Goal: Navigation & Orientation: Find specific page/section

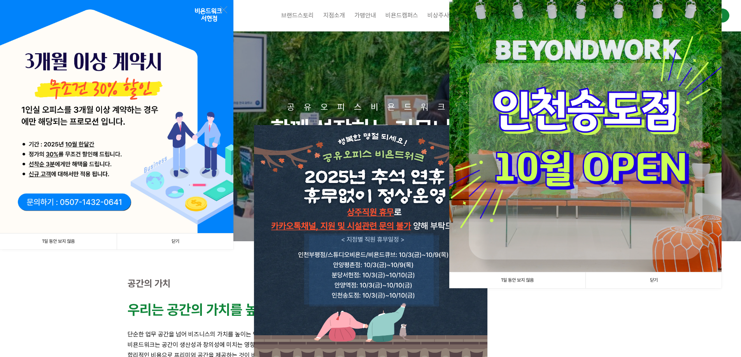
click at [515, 282] on link "1일 동안 보지 않음" at bounding box center [517, 281] width 136 height 16
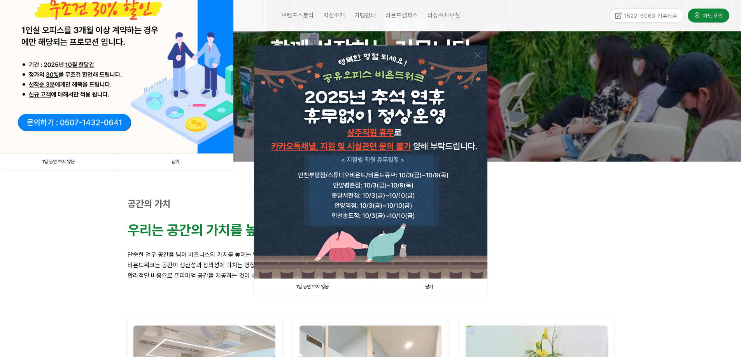
scroll to position [117, 0]
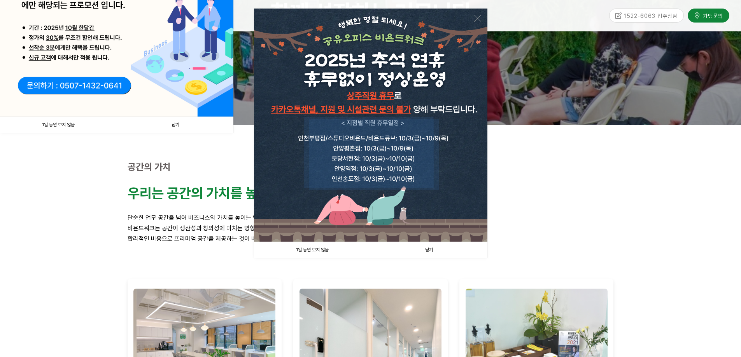
click at [304, 248] on link "1일 동안 보지 않음" at bounding box center [312, 250] width 117 height 16
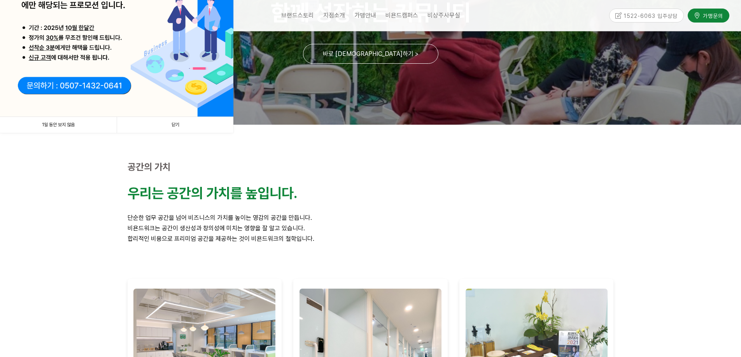
scroll to position [39, 0]
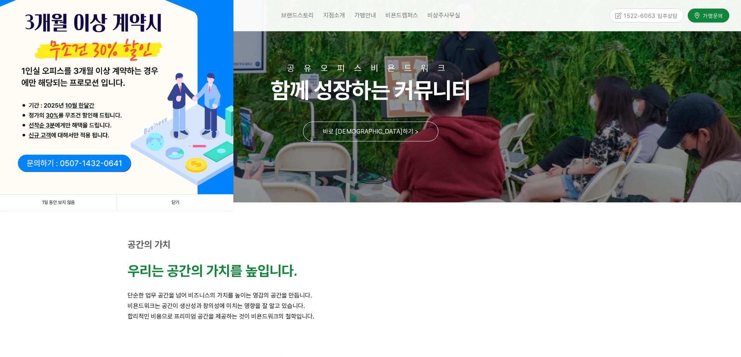
click at [65, 201] on link "1일 동안 보지 않음" at bounding box center [58, 203] width 117 height 16
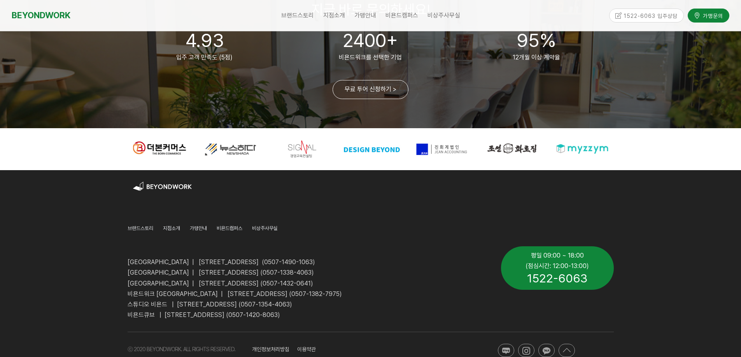
scroll to position [1884, 0]
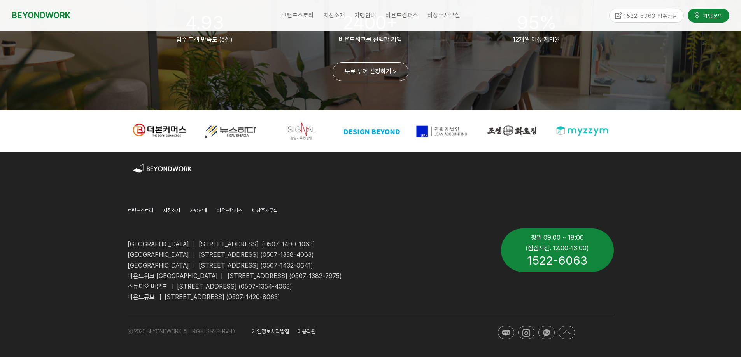
click at [171, 211] on span "지점소개" at bounding box center [171, 211] width 17 height 6
click at [172, 209] on span "지점소개" at bounding box center [171, 211] width 17 height 6
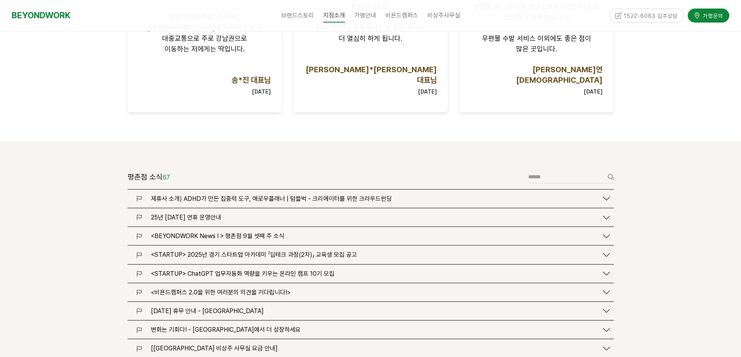
scroll to position [894, 0]
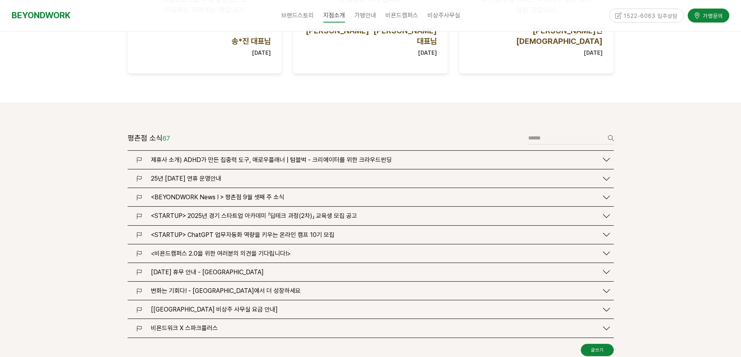
click at [180, 175] on span "25년 [DATE] 연휴 운영안내" at bounding box center [186, 178] width 70 height 7
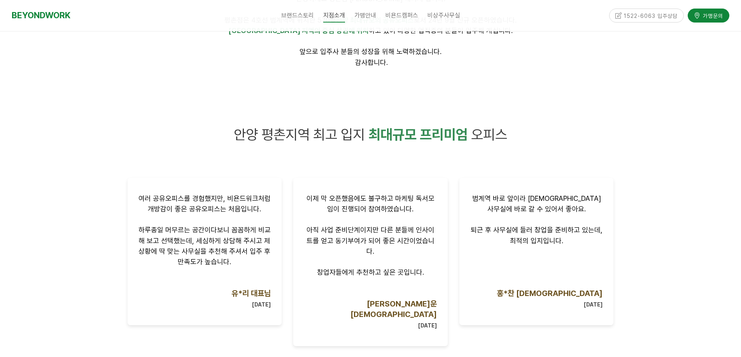
scroll to position [428, 0]
